Goal: Transaction & Acquisition: Purchase product/service

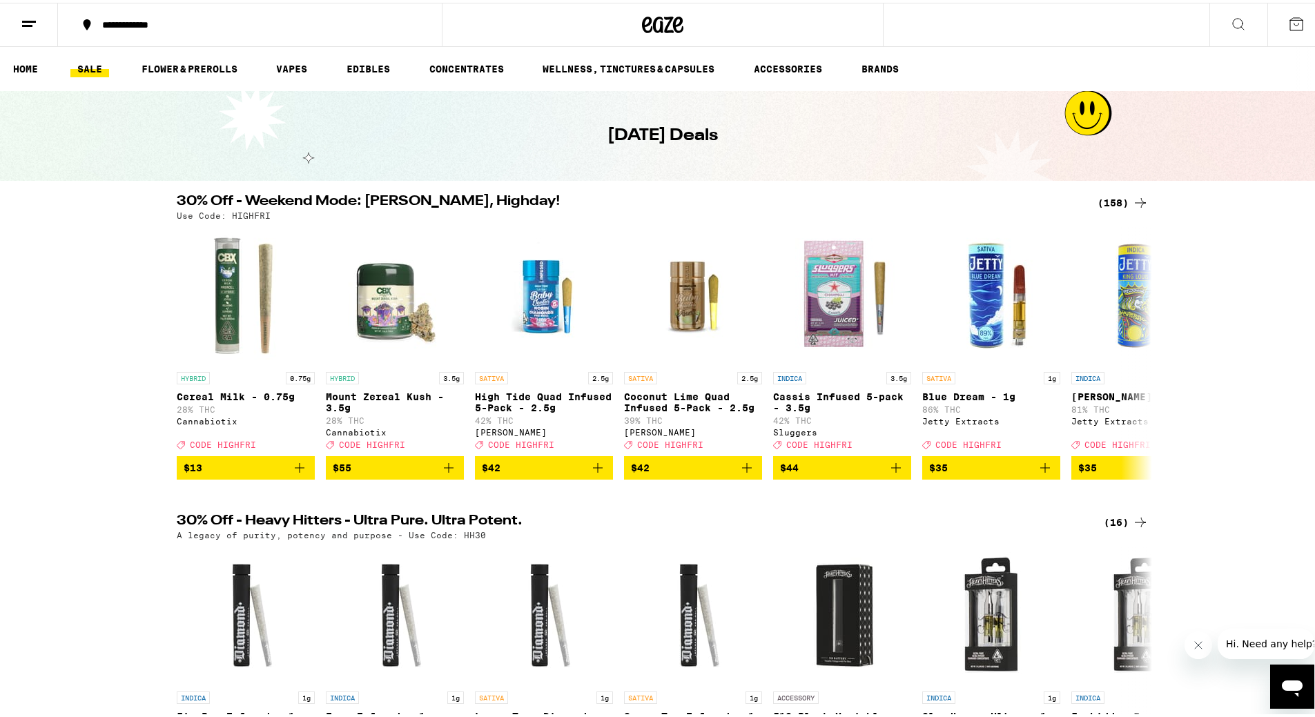
click at [1098, 197] on div "(158)" at bounding box center [1123, 200] width 51 height 17
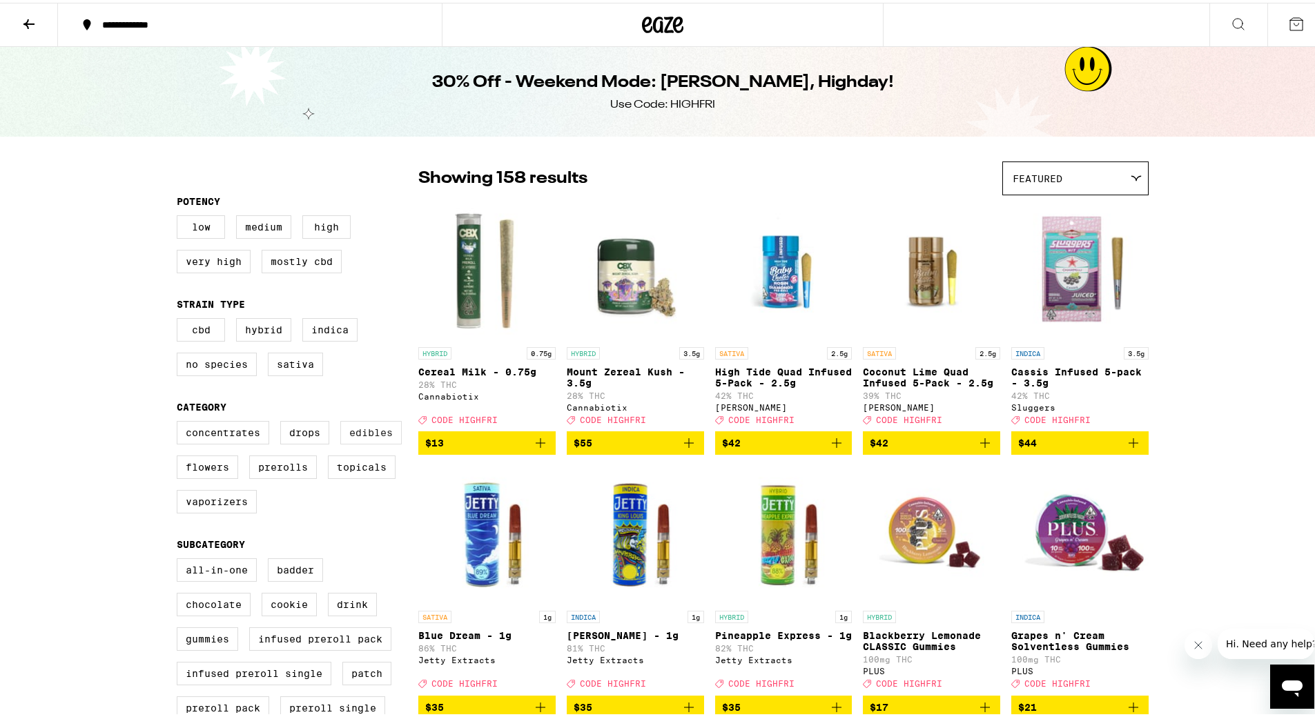
click at [353, 442] on label "Edibles" at bounding box center [370, 429] width 61 height 23
click at [180, 421] on input "Edibles" at bounding box center [180, 421] width 1 height 1
checkbox input "true"
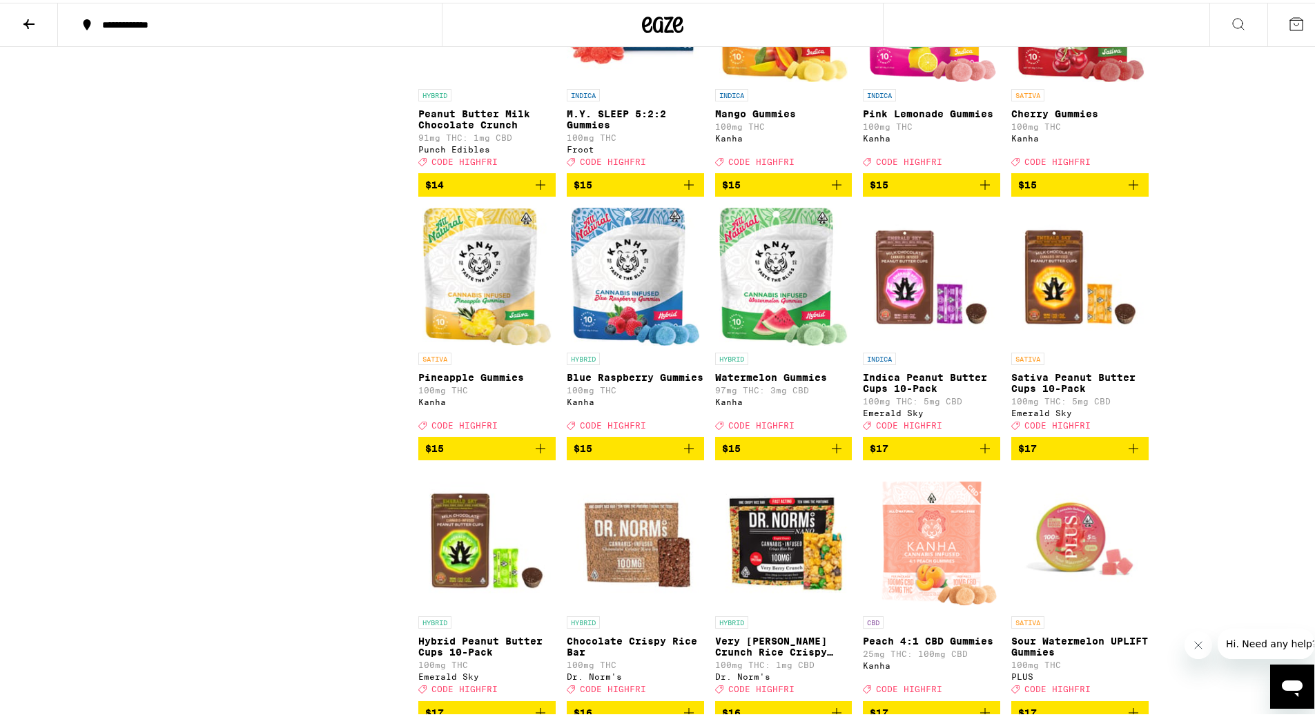
scroll to position [2279, 0]
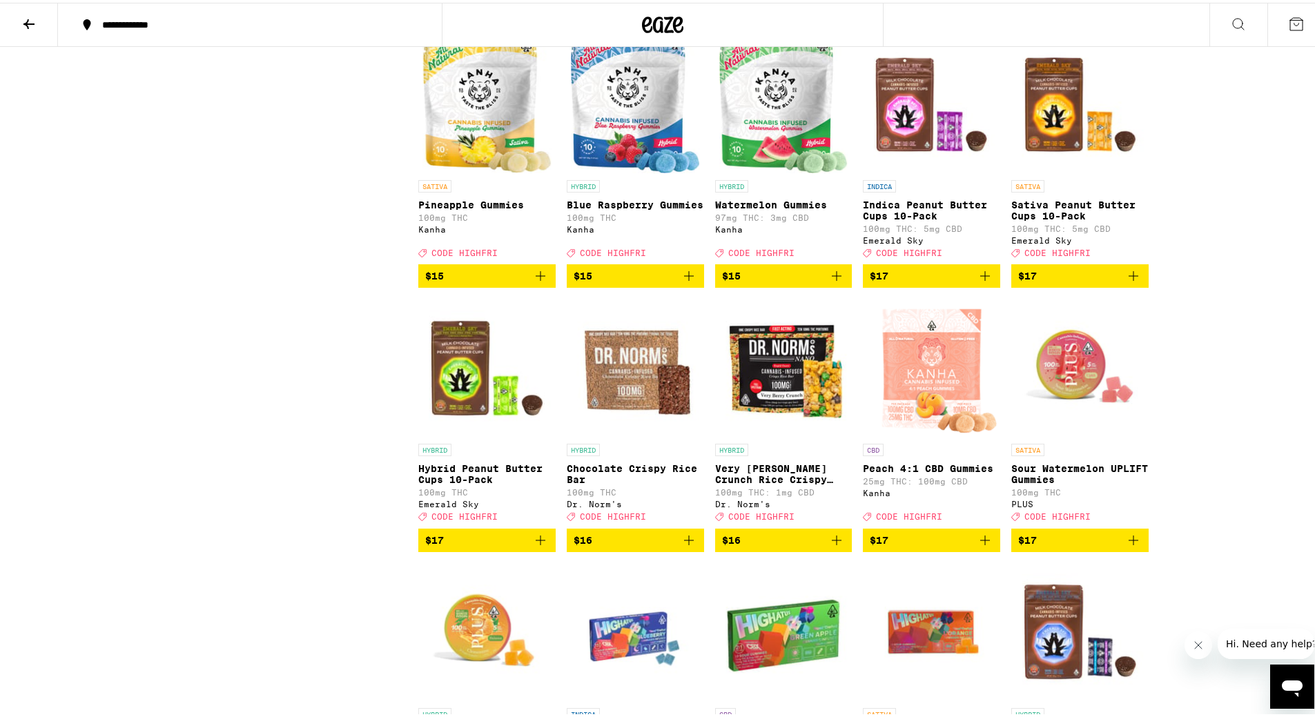
click at [532, 282] on icon "Add to bag" at bounding box center [540, 273] width 17 height 17
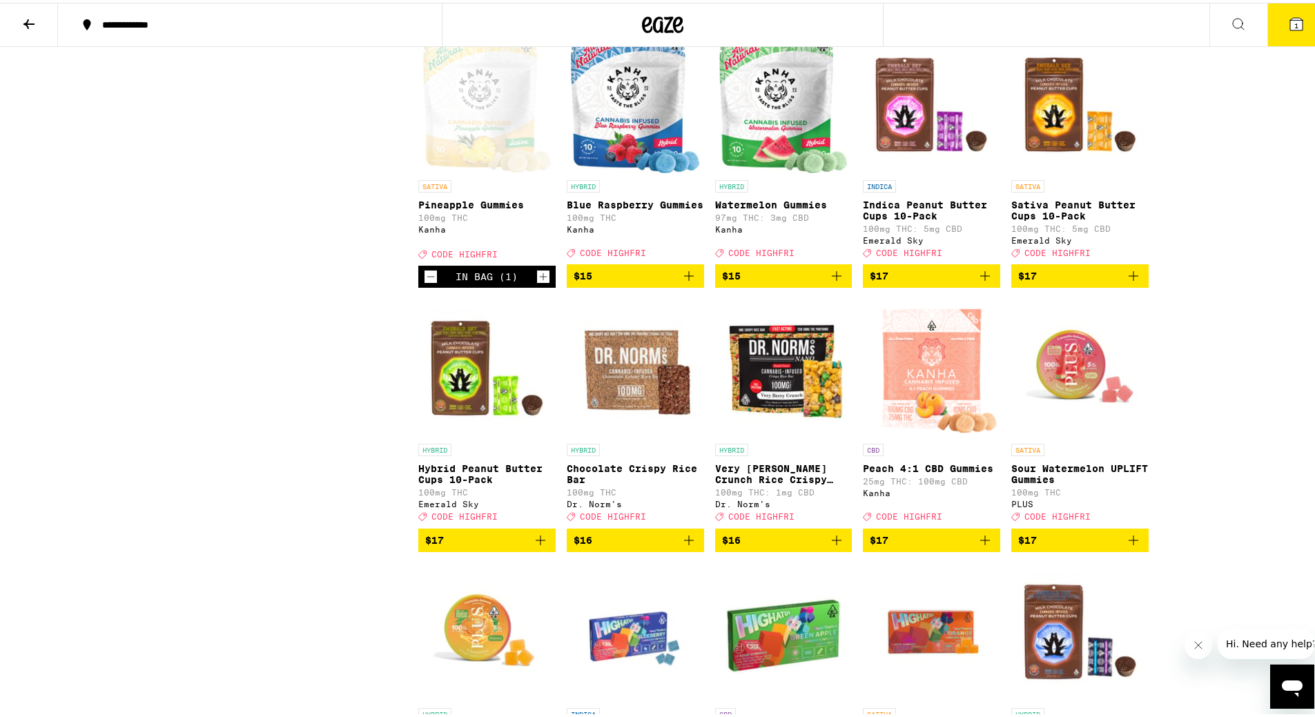
scroll to position [2323, 0]
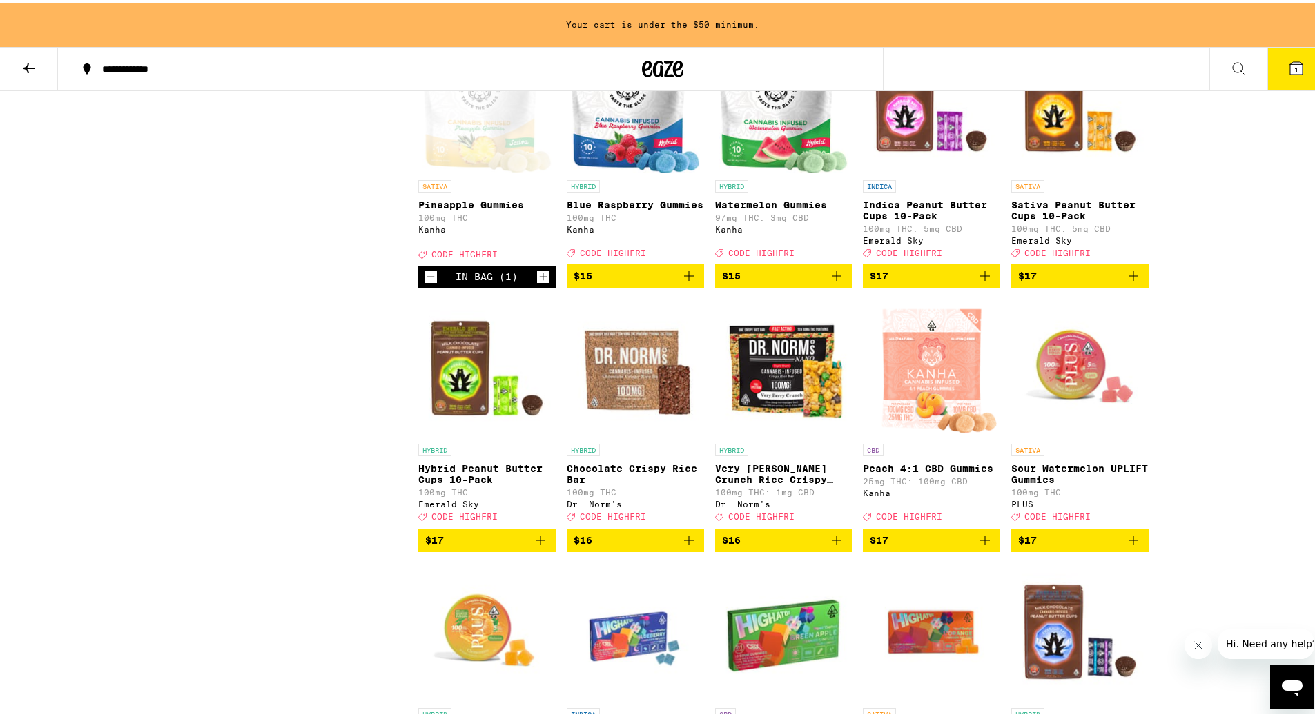
click at [831, 282] on icon "Add to bag" at bounding box center [837, 273] width 17 height 17
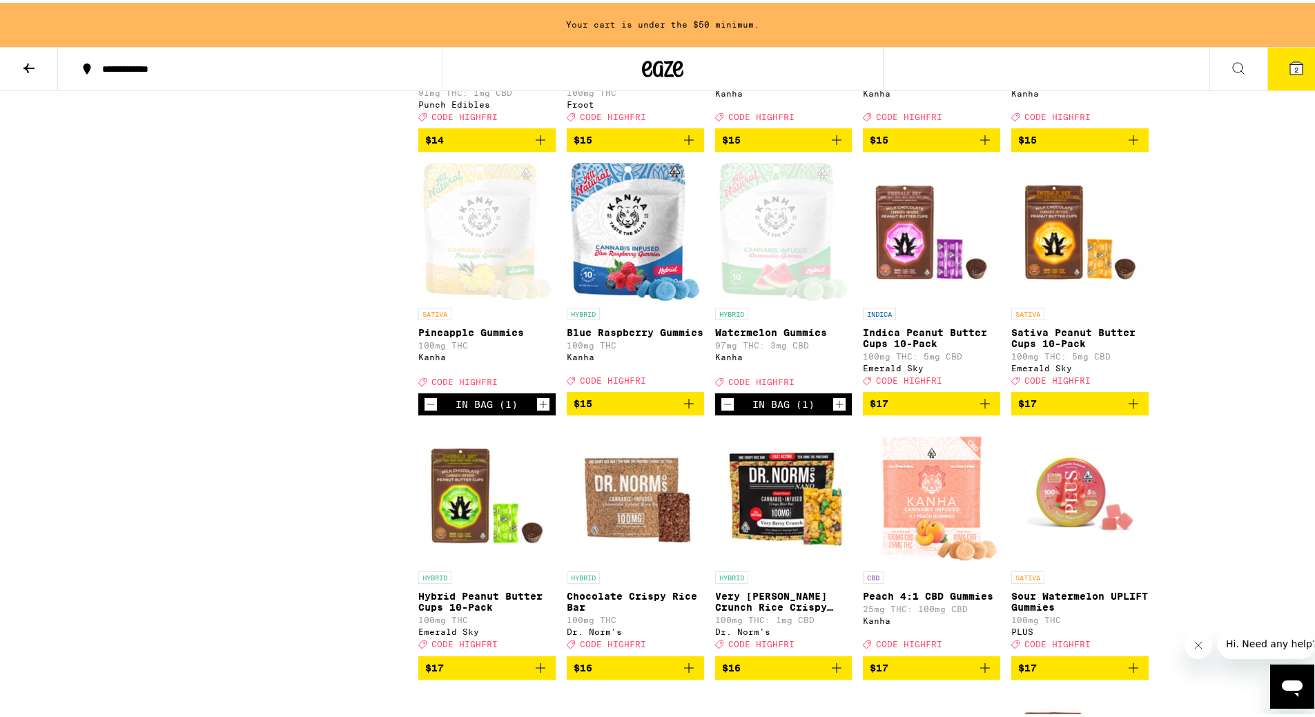
scroll to position [1978, 0]
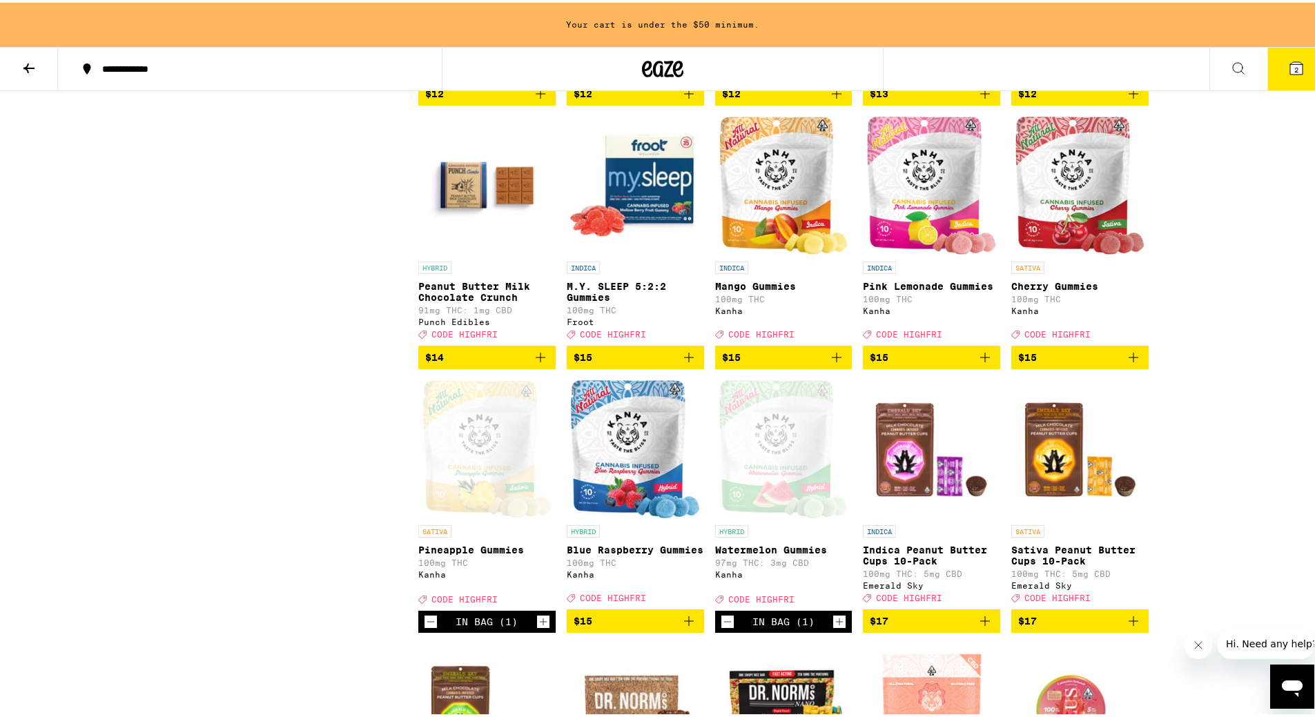
click at [1131, 363] on icon "Add to bag" at bounding box center [1134, 355] width 17 height 17
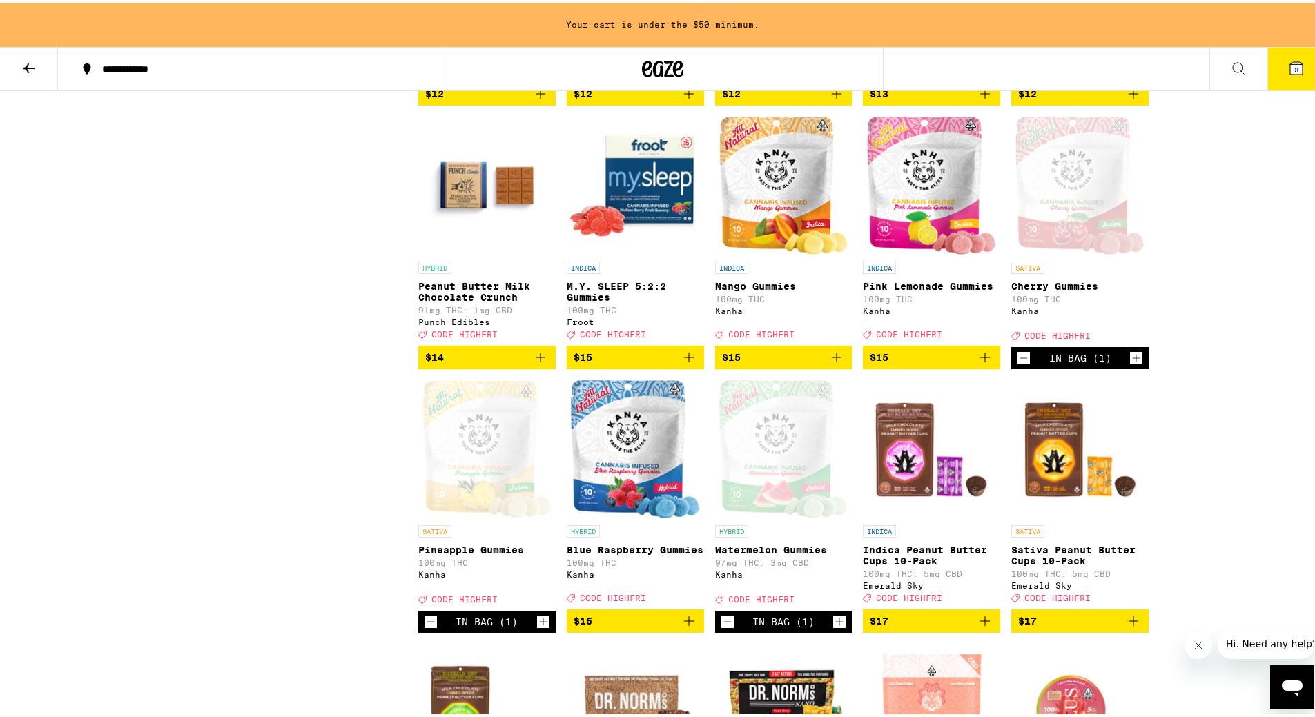
click at [836, 363] on icon "Add to bag" at bounding box center [837, 355] width 17 height 17
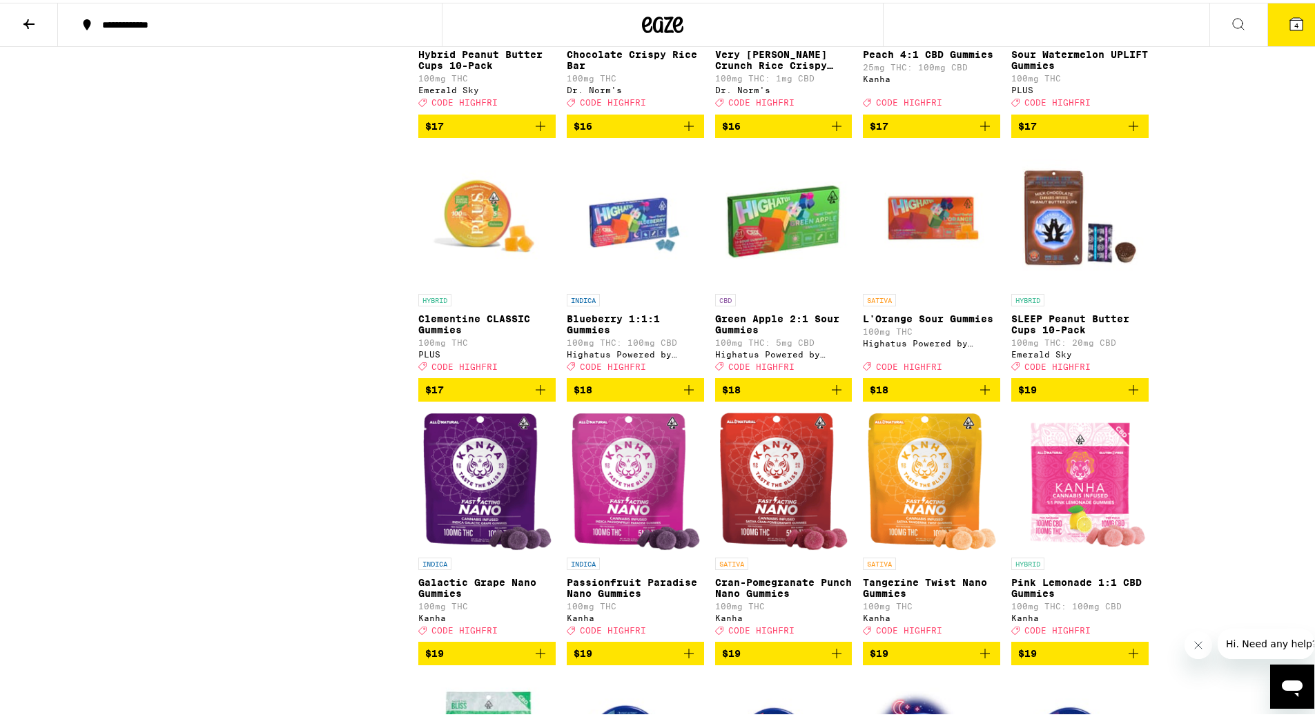
scroll to position [2762, 0]
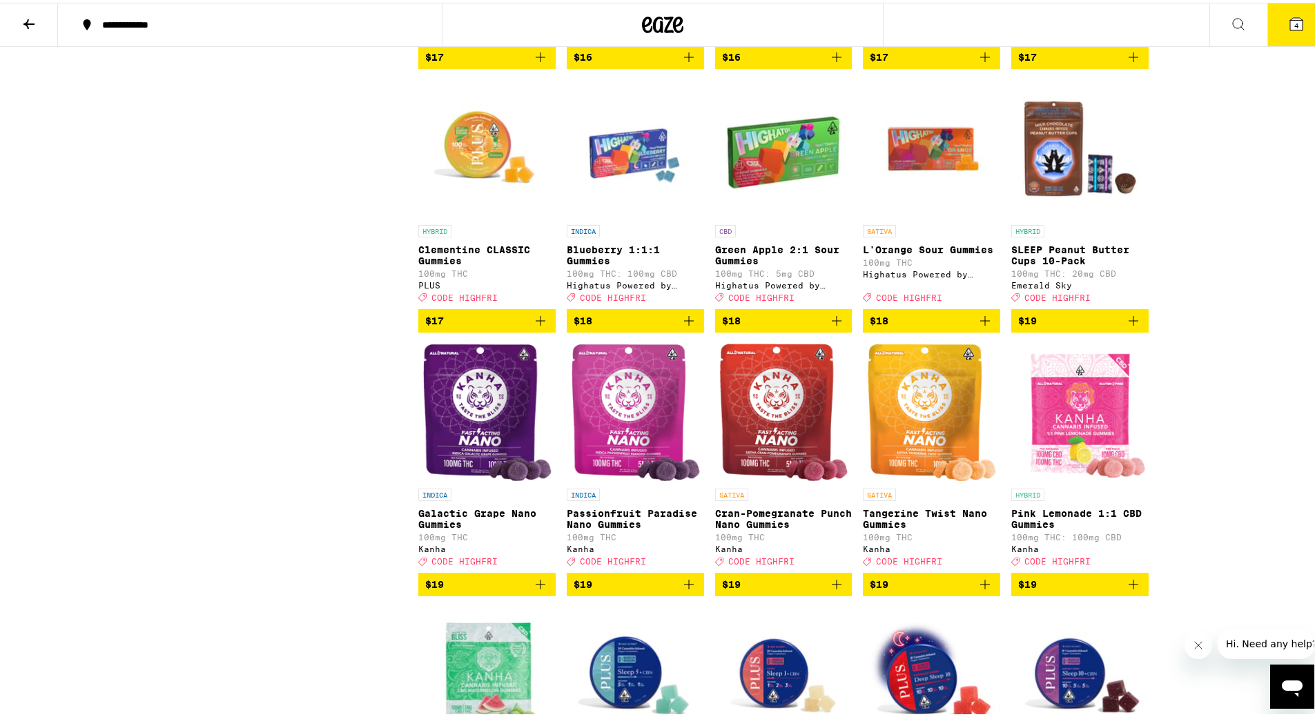
click at [977, 327] on icon "Add to bag" at bounding box center [985, 318] width 17 height 17
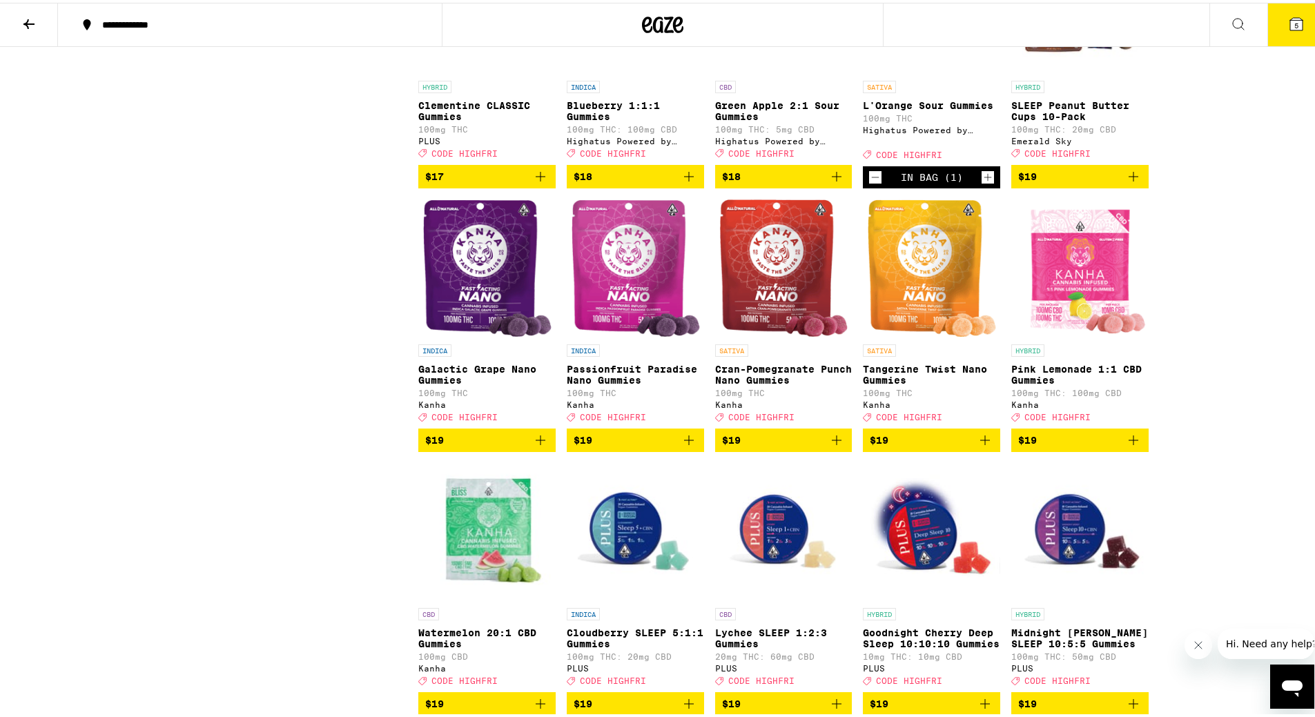
scroll to position [3038, 0]
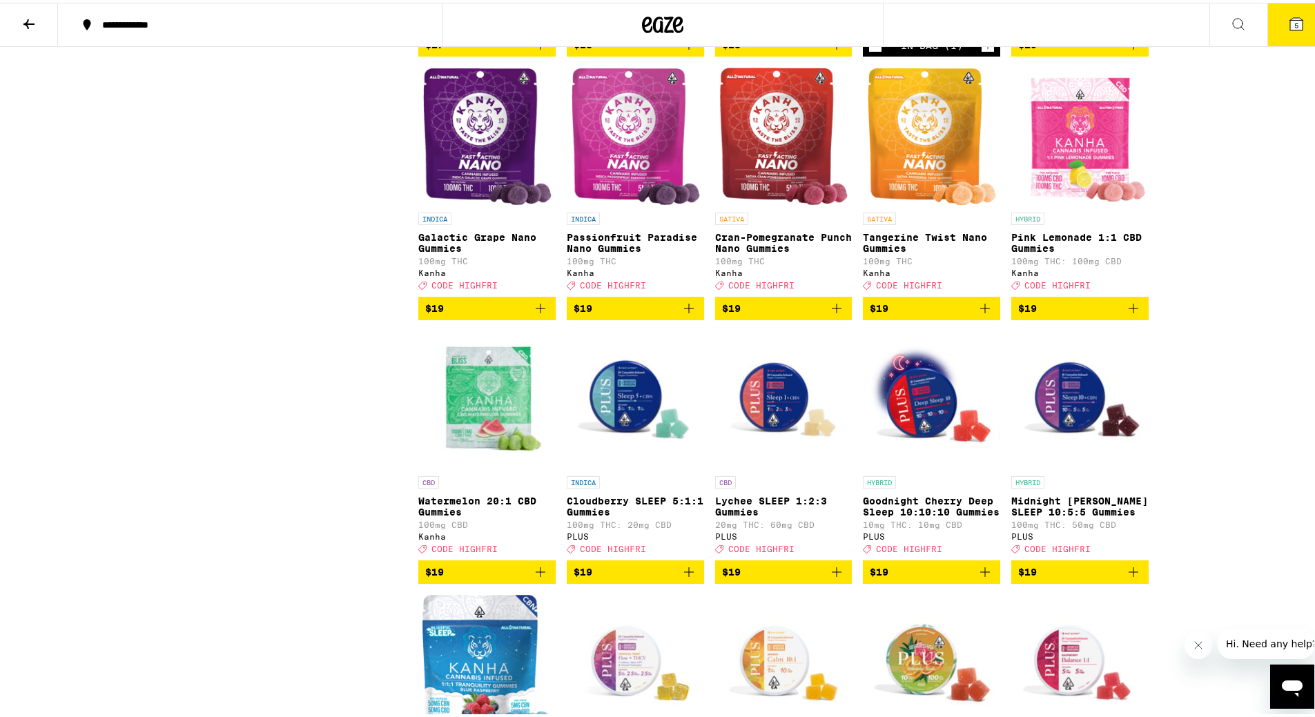
click at [977, 314] on icon "Add to bag" at bounding box center [985, 306] width 17 height 17
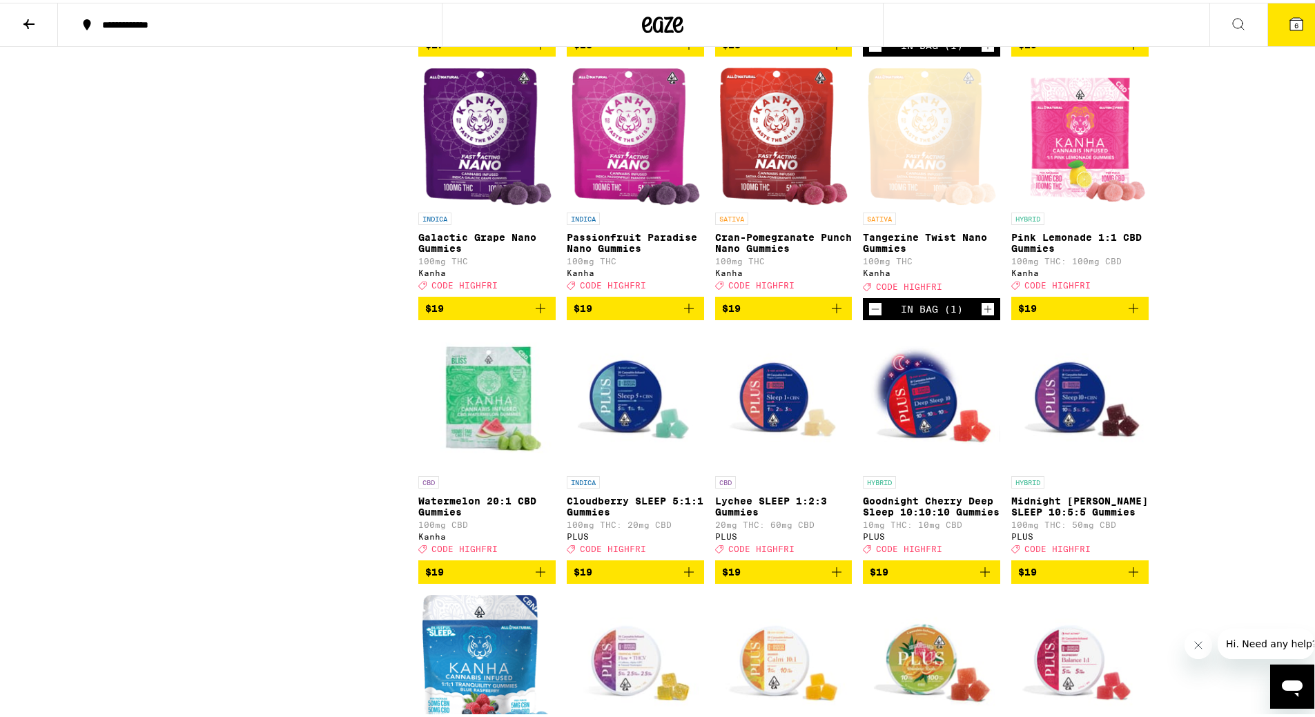
click at [534, 314] on icon "Add to bag" at bounding box center [540, 306] width 17 height 17
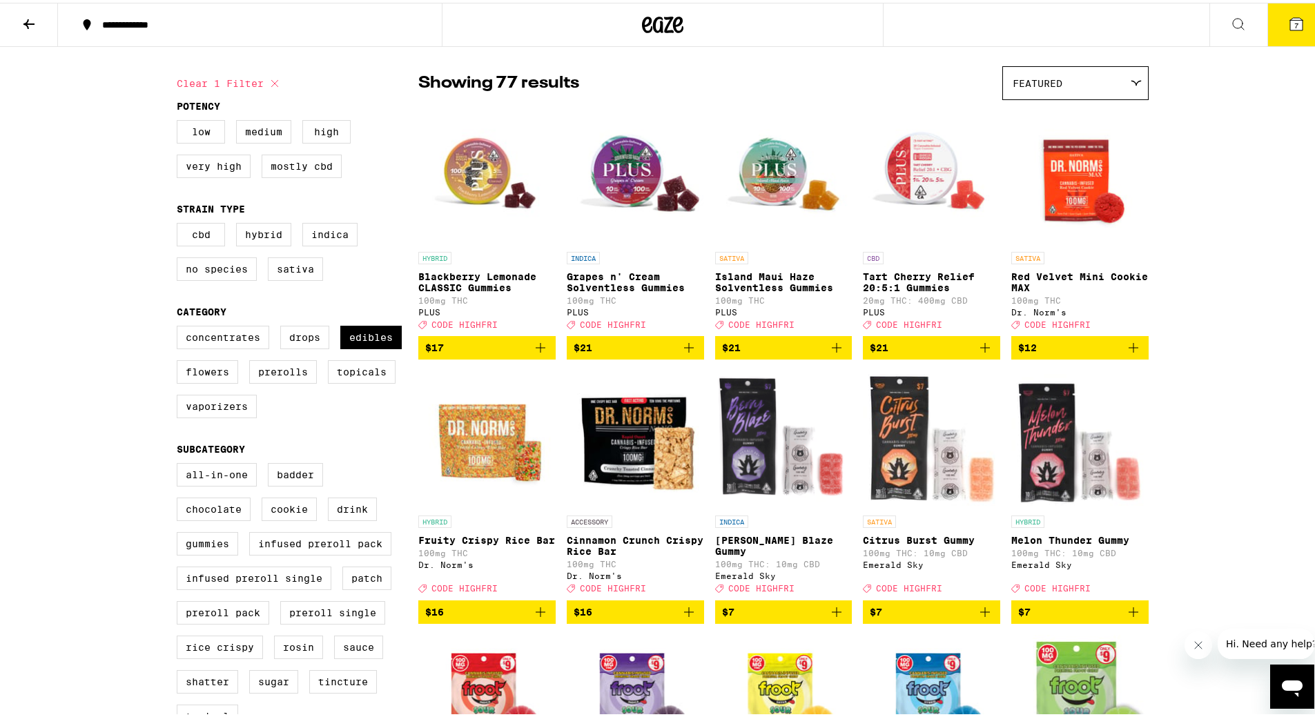
scroll to position [0, 0]
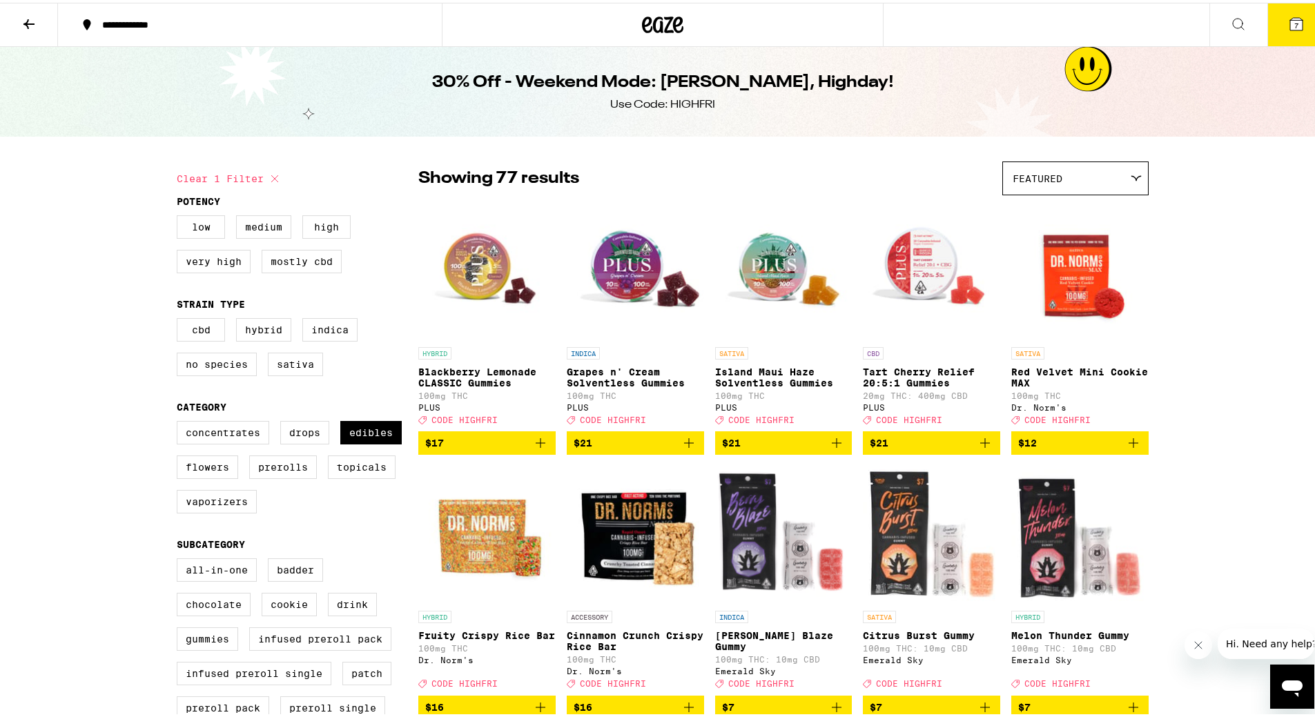
click at [1295, 21] on span "7" at bounding box center [1297, 23] width 4 height 8
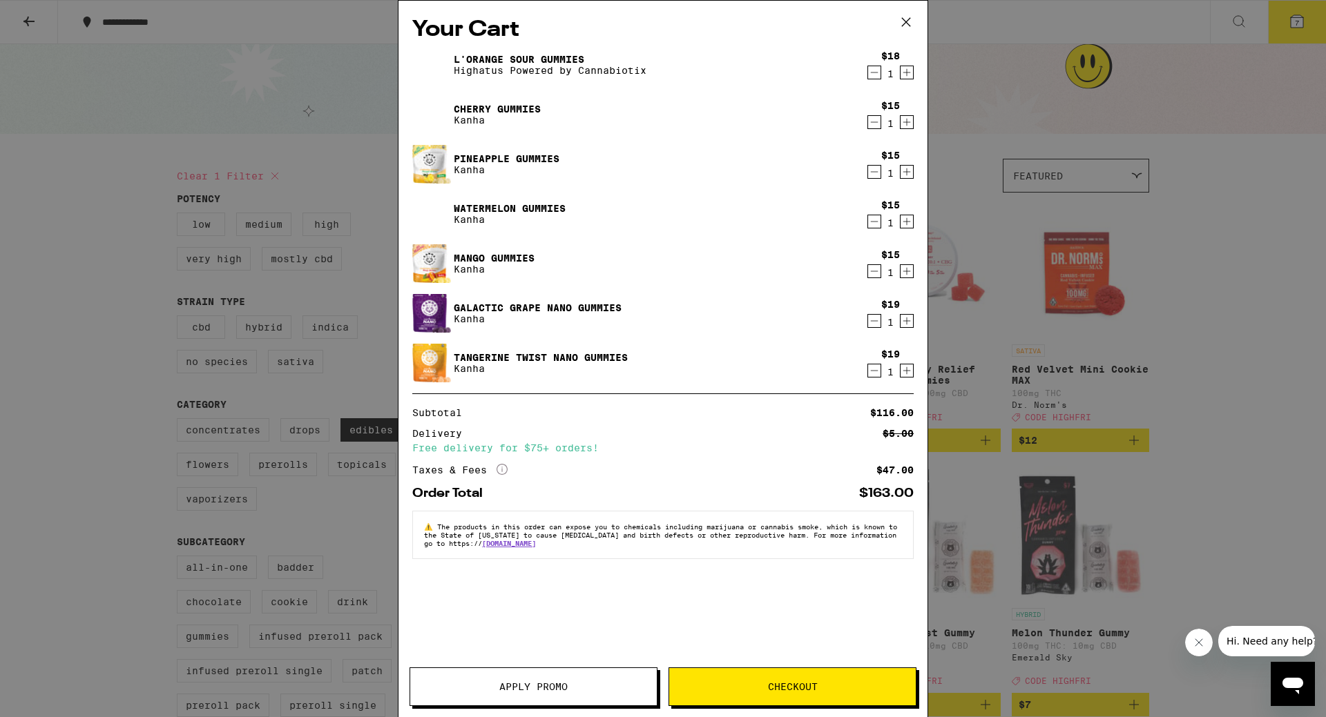
click at [537, 684] on span "Apply Promo" at bounding box center [533, 687] width 68 height 10
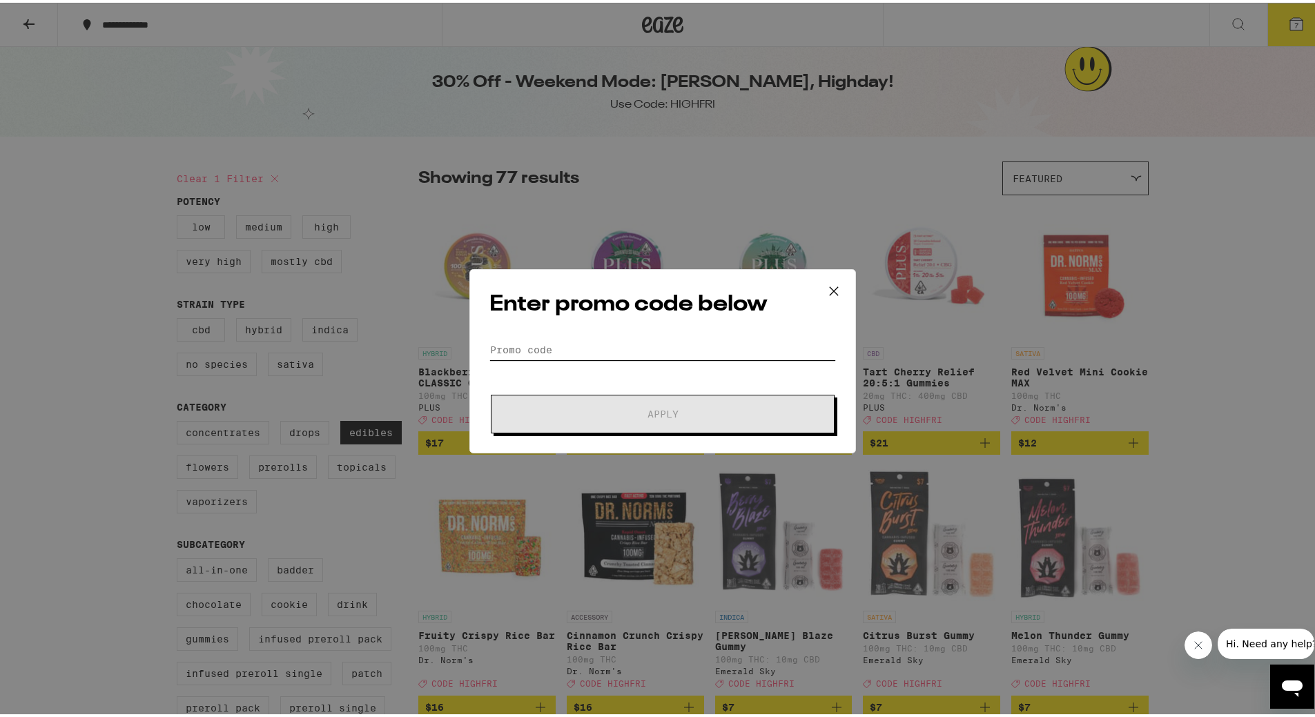
click at [523, 351] on input "Promo Code" at bounding box center [663, 347] width 347 height 21
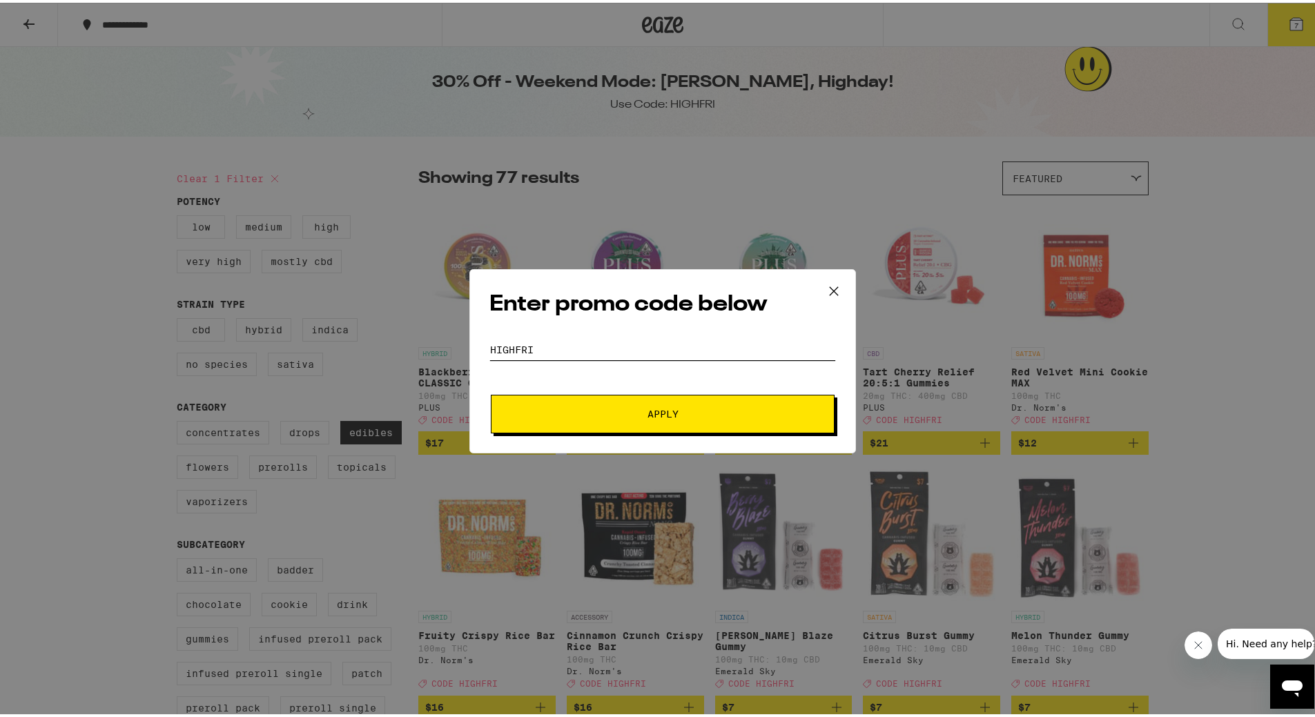
type input "Highfri"
click at [675, 405] on button "Apply" at bounding box center [663, 411] width 344 height 39
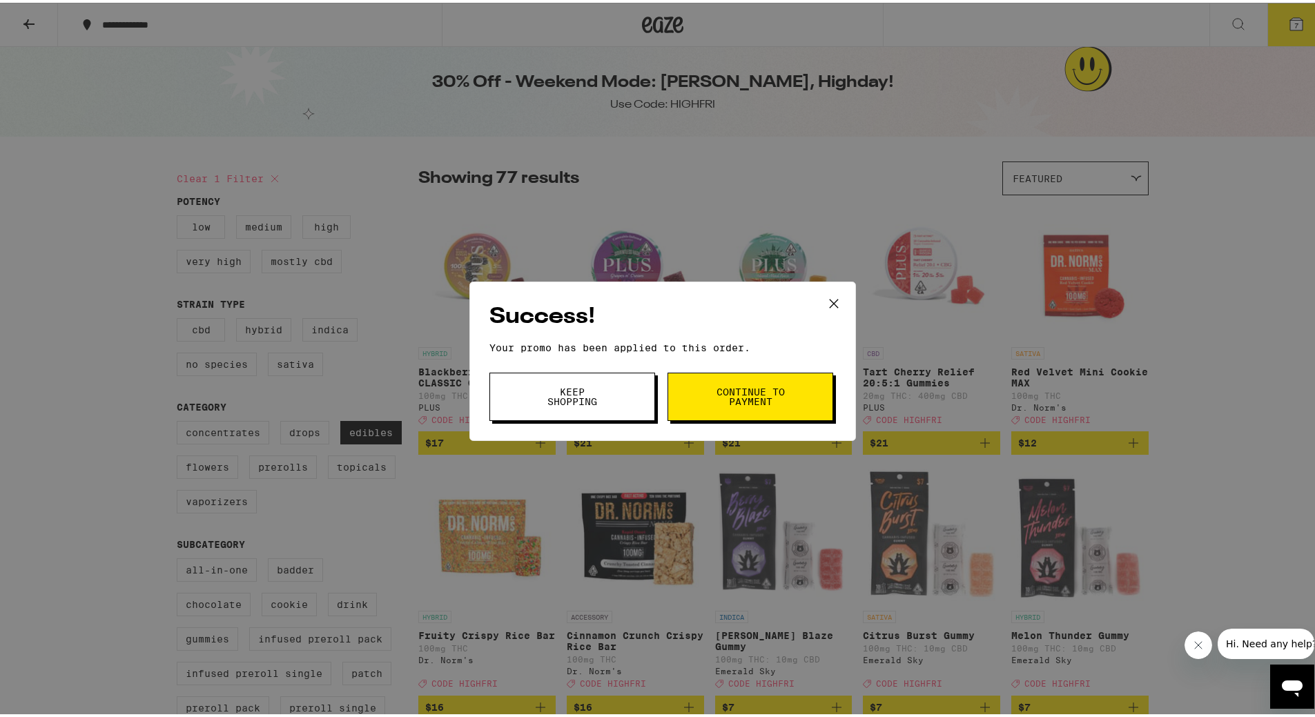
click at [728, 387] on span "Continue to payment" at bounding box center [750, 394] width 70 height 19
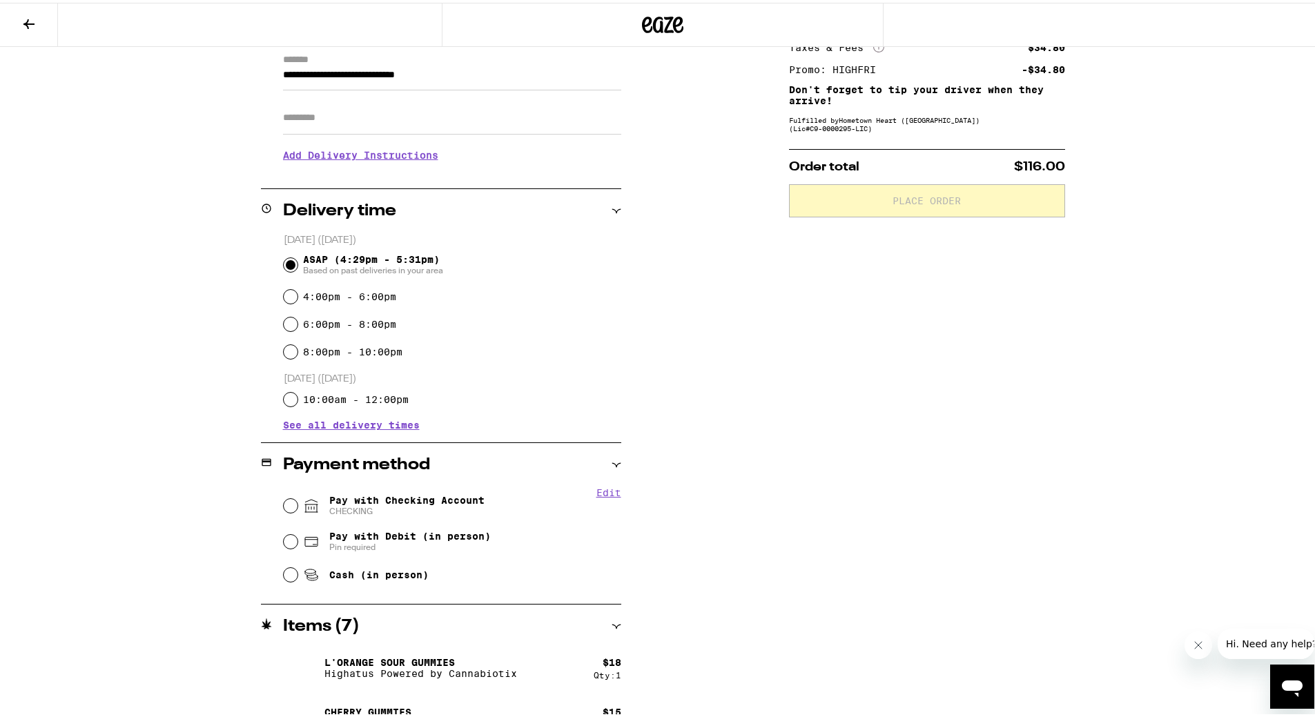
scroll to position [276, 0]
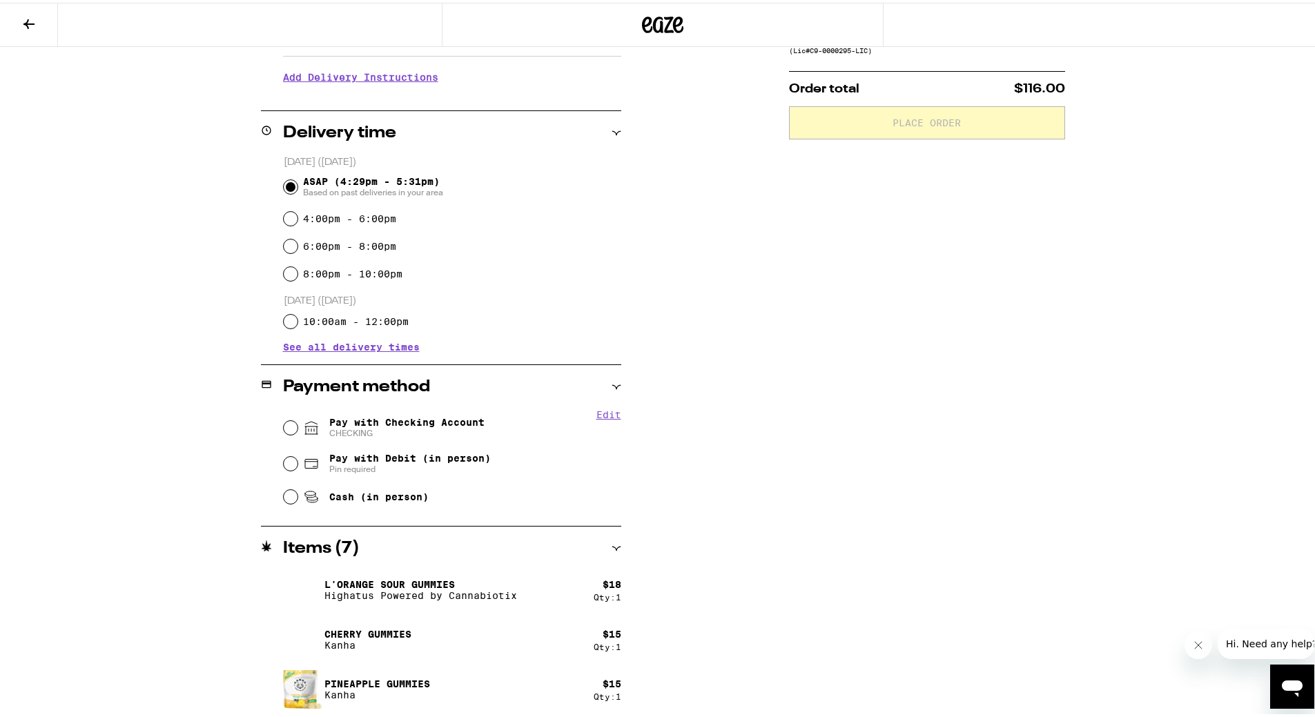
click at [358, 419] on span "Pay with Checking Account CHECKING" at bounding box center [406, 425] width 155 height 22
click at [298, 419] on input "Pay with Checking Account CHECKING" at bounding box center [291, 425] width 14 height 14
radio input "true"
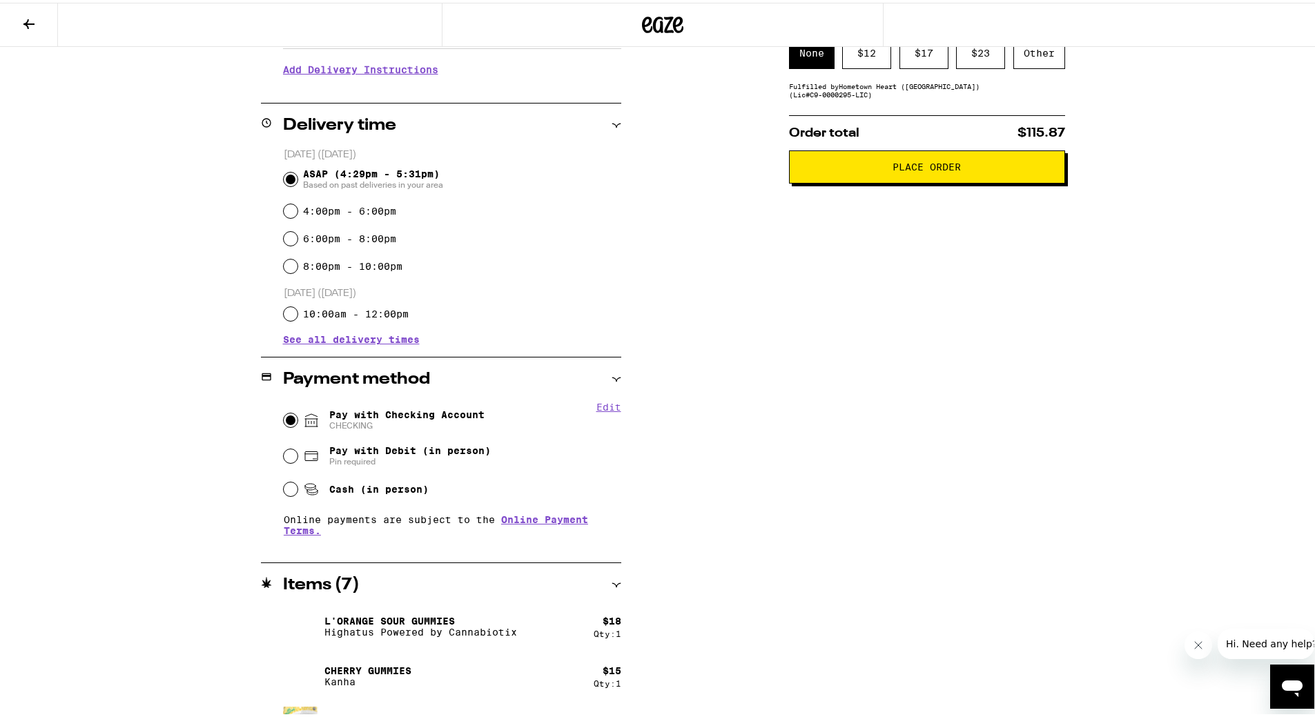
scroll to position [0, 0]
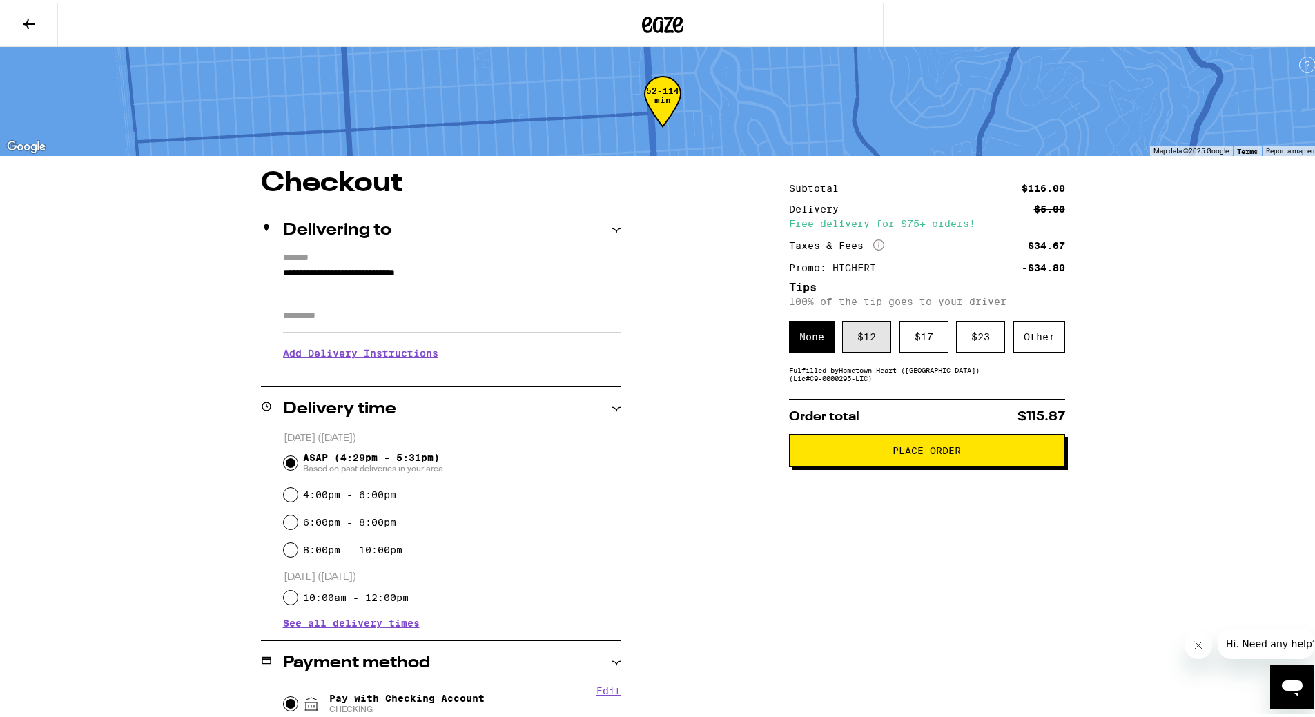
click at [869, 340] on div "$ 12" at bounding box center [866, 334] width 49 height 32
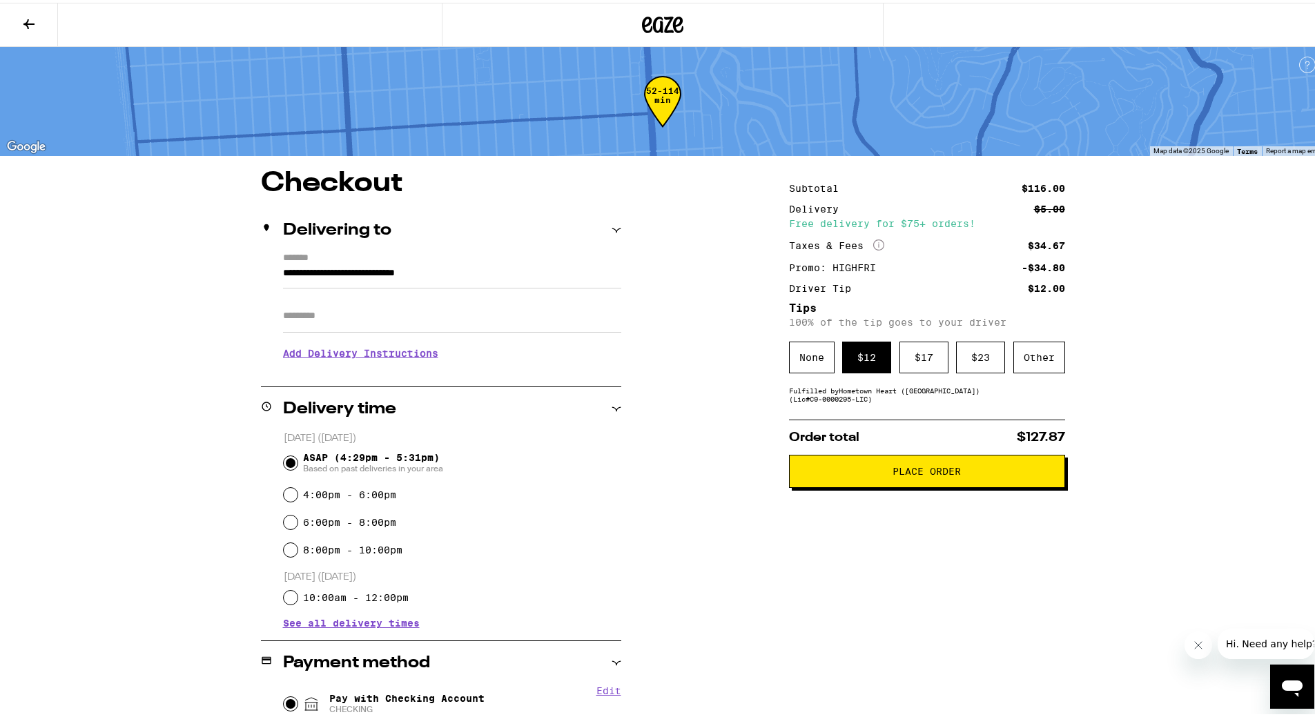
click at [920, 474] on span "Place Order" at bounding box center [927, 469] width 68 height 10
